Goal: Find specific page/section: Find specific page/section

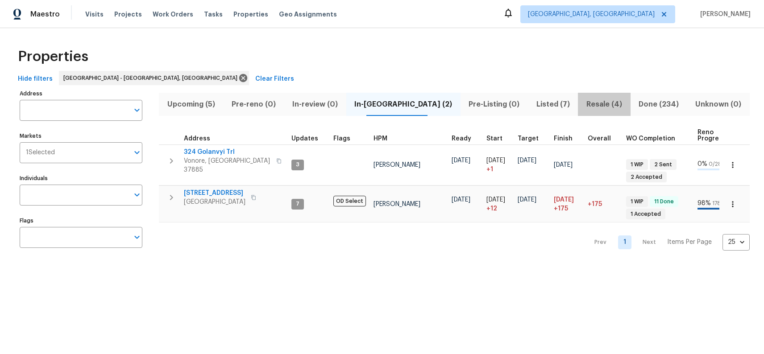
click at [592, 101] on span "Resale (4)" at bounding box center [605, 104] width 42 height 13
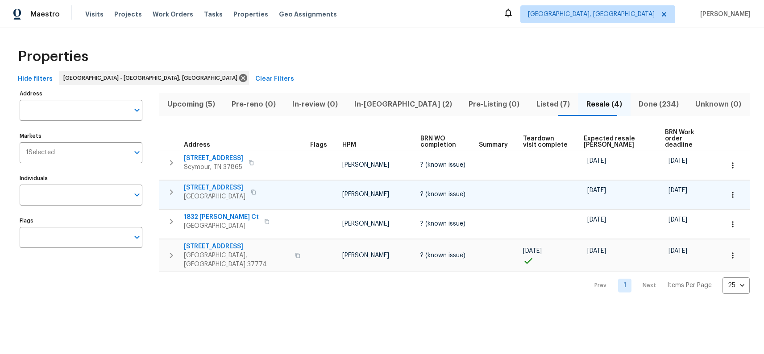
click at [236, 184] on span "1056 Willow Creek Cir" at bounding box center [215, 187] width 62 height 9
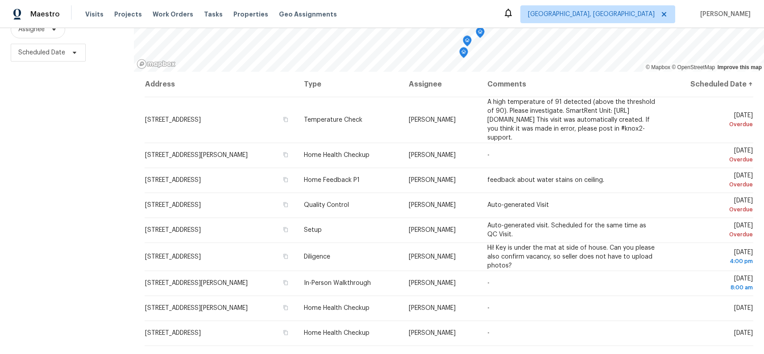
scroll to position [118, 0]
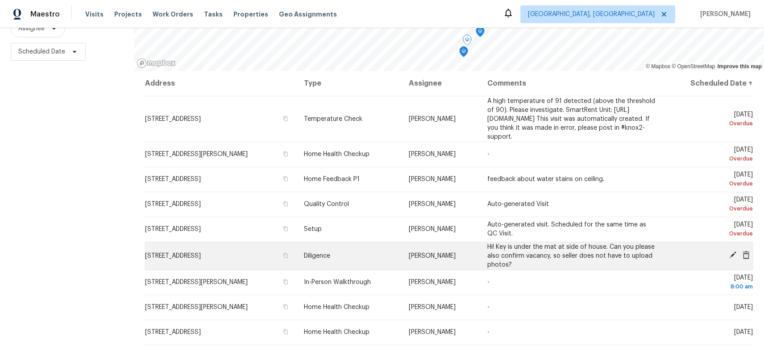
click at [160, 257] on span "411 S Maple St, Maryville, TN 37803" at bounding box center [173, 256] width 56 height 6
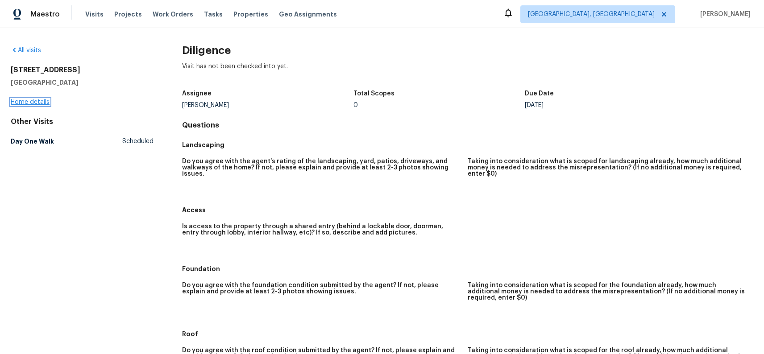
click at [36, 102] on link "Home details" at bounding box center [30, 102] width 39 height 6
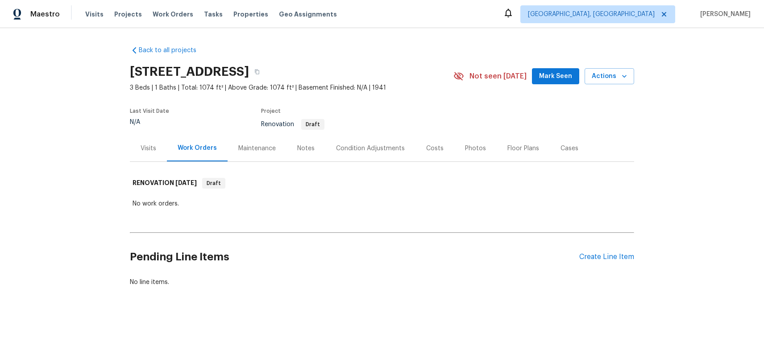
click at [155, 155] on div "Visits" at bounding box center [148, 148] width 37 height 26
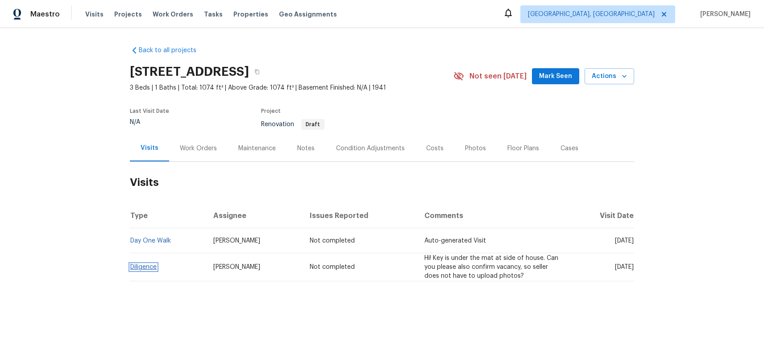
click at [153, 267] on link "Diligence" at bounding box center [143, 267] width 26 height 6
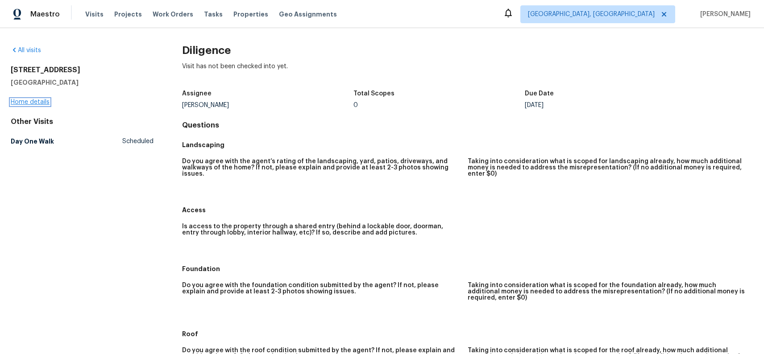
click at [38, 100] on link "Home details" at bounding box center [30, 102] width 39 height 6
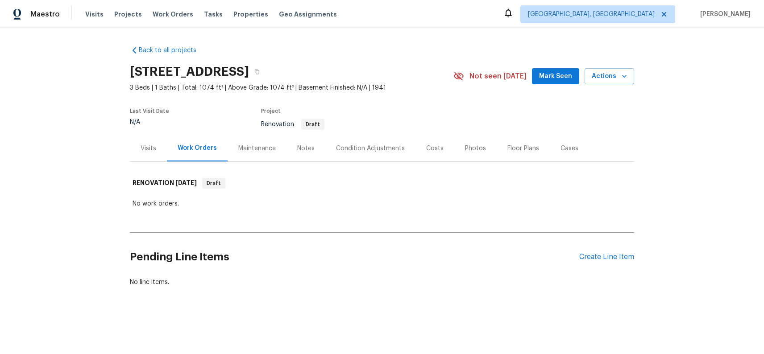
click at [374, 50] on div "Back to all projects [STREET_ADDRESS] 3 Beds | 1 Baths | Total: 1074 ft² | Abov…" at bounding box center [382, 166] width 504 height 255
click at [260, 73] on icon "button" at bounding box center [256, 71] width 5 height 5
